Goal: Check status: Check status

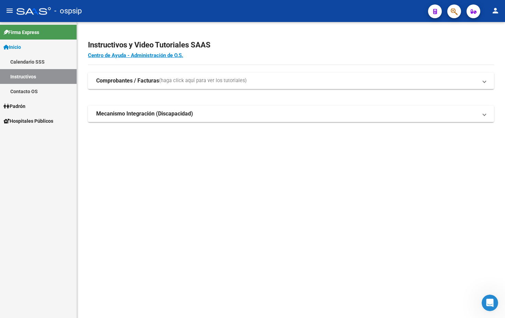
click at [33, 47] on link "Inicio" at bounding box center [38, 47] width 77 height 15
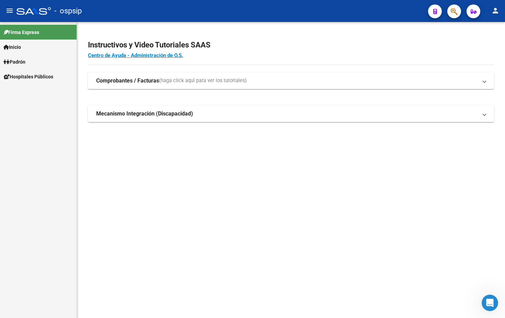
click at [21, 62] on span "Padrón" at bounding box center [14, 62] width 22 height 8
click at [42, 76] on link "Afiliados Empadronados" at bounding box center [38, 76] width 77 height 15
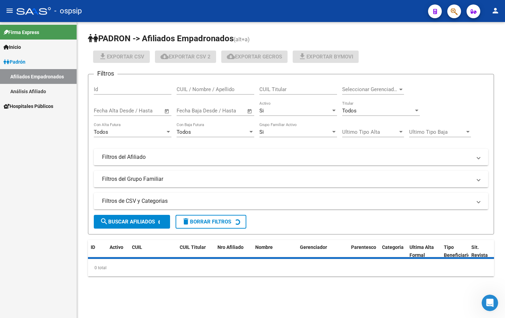
click at [33, 90] on link "Análisis Afiliado" at bounding box center [38, 91] width 77 height 15
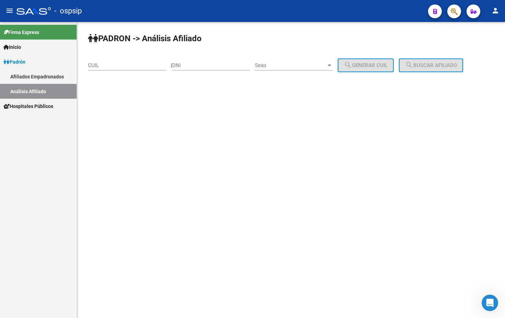
click at [40, 78] on link "Afiliados Empadronados" at bounding box center [38, 76] width 77 height 15
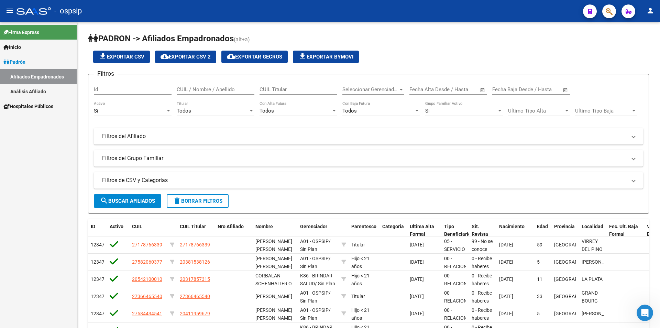
click at [26, 48] on link "Inicio" at bounding box center [38, 47] width 77 height 15
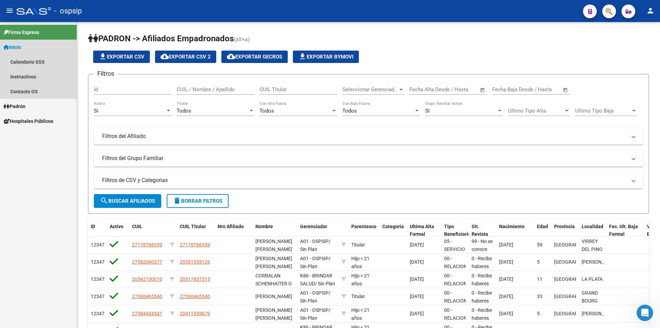
click at [4, 46] on icon at bounding box center [6, 47] width 6 height 5
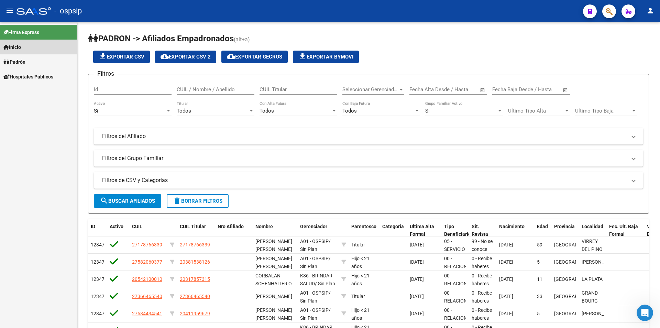
click at [21, 48] on span "Inicio" at bounding box center [12, 47] width 18 height 8
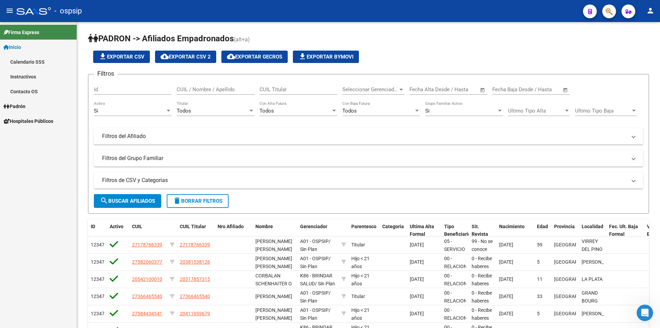
click at [16, 31] on span "Firma Express" at bounding box center [21, 33] width 36 height 8
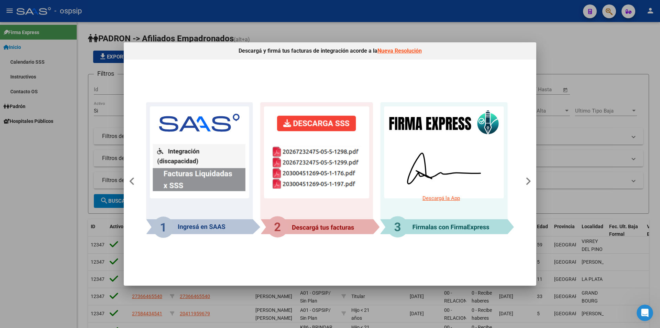
click at [313, 31] on div at bounding box center [330, 164] width 660 height 328
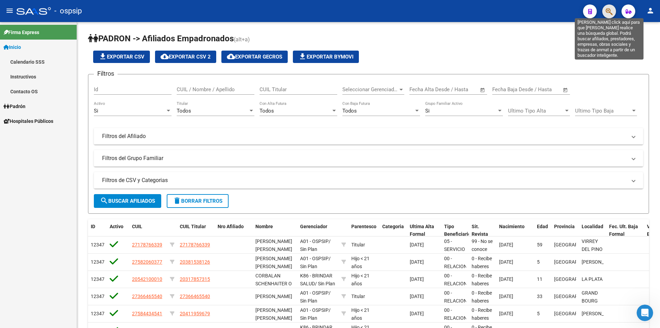
click at [505, 13] on icon "button" at bounding box center [609, 12] width 7 height 8
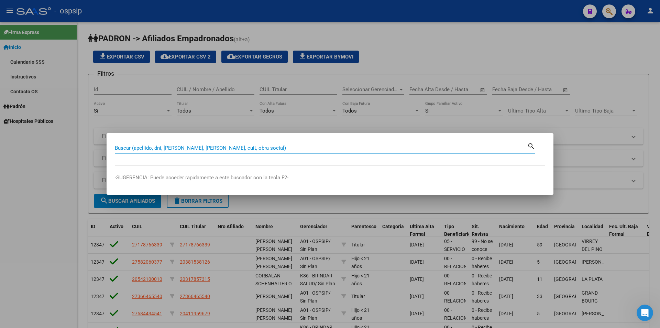
click at [495, 31] on div at bounding box center [330, 164] width 660 height 328
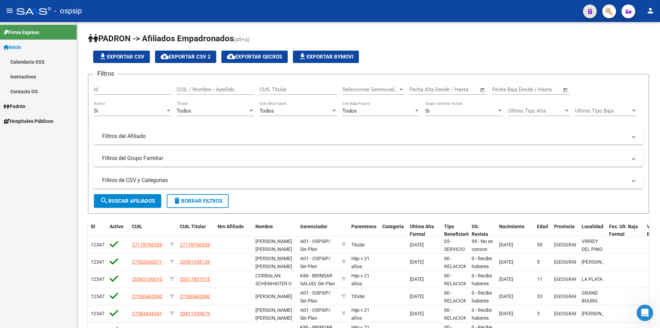
click at [505, 15] on span "button" at bounding box center [590, 11] width 4 height 14
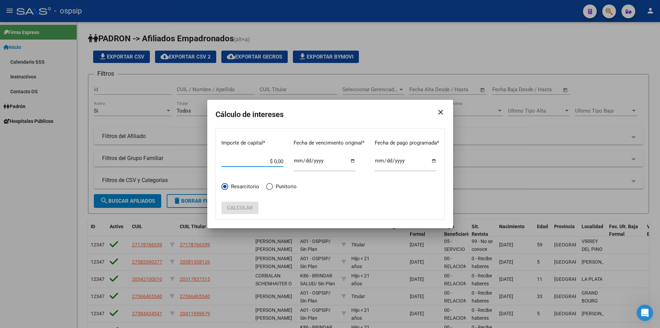
click at [411, 61] on div at bounding box center [330, 164] width 660 height 328
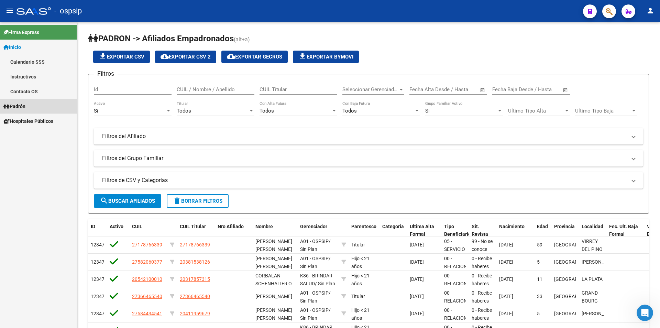
click at [32, 104] on link "Padrón" at bounding box center [38, 106] width 77 height 15
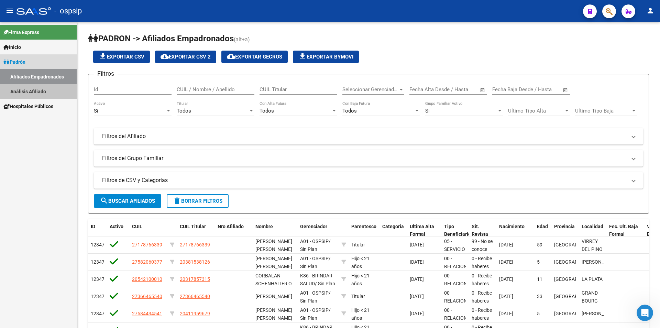
click at [28, 89] on link "Análisis Afiliado" at bounding box center [38, 91] width 77 height 15
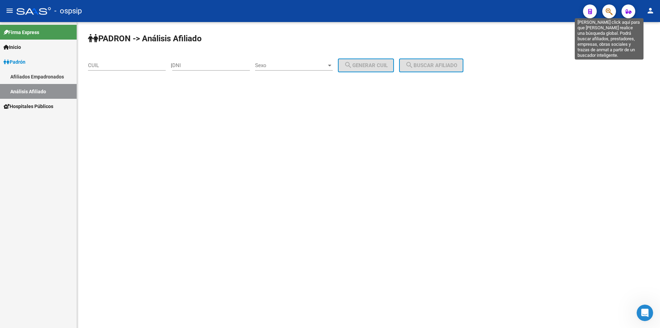
click at [505, 12] on icon "button" at bounding box center [609, 12] width 7 height 8
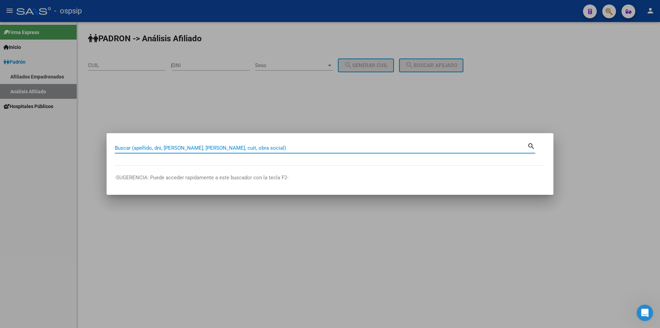
click at [198, 147] on input "Buscar (apellido, dni, [PERSON_NAME], [PERSON_NAME], cuit, obra social)" at bounding box center [321, 148] width 413 height 6
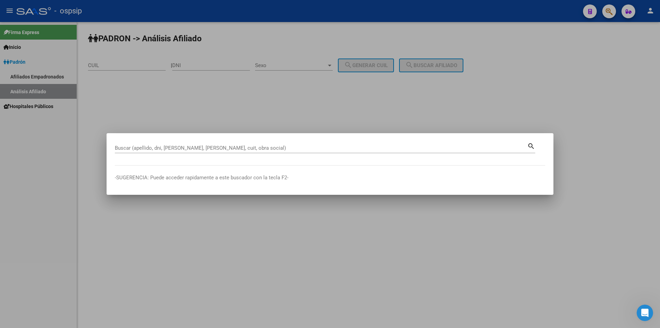
click at [338, 116] on div at bounding box center [330, 164] width 660 height 328
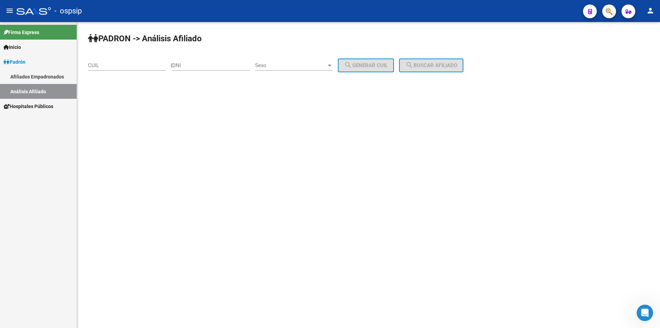
drag, startPoint x: 193, startPoint y: 60, endPoint x: 193, endPoint y: 65, distance: 4.8
click at [193, 64] on div "DNI" at bounding box center [211, 63] width 78 height 15
type input "2"
click at [189, 66] on input "2" at bounding box center [211, 65] width 78 height 6
type input "14987687"
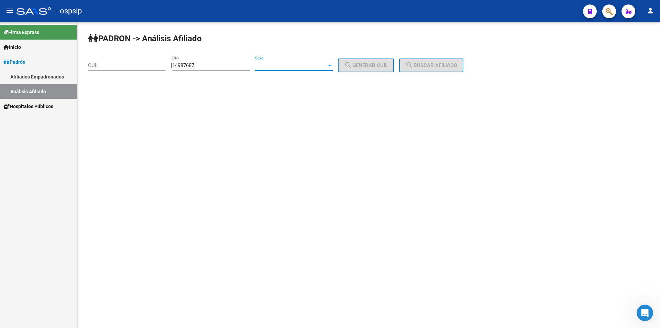
click at [303, 65] on span "Sexo" at bounding box center [291, 65] width 72 height 6
click at [294, 67] on span "Masculino" at bounding box center [302, 65] width 78 height 15
click at [379, 67] on span "search Generar CUIL" at bounding box center [366, 65] width 44 height 6
type input "20-14987687-2"
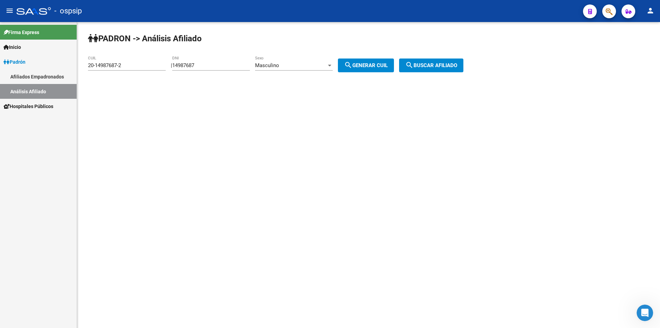
click at [442, 66] on span "search Buscar afiliado" at bounding box center [431, 65] width 52 height 6
